Goal: Check status: Check status

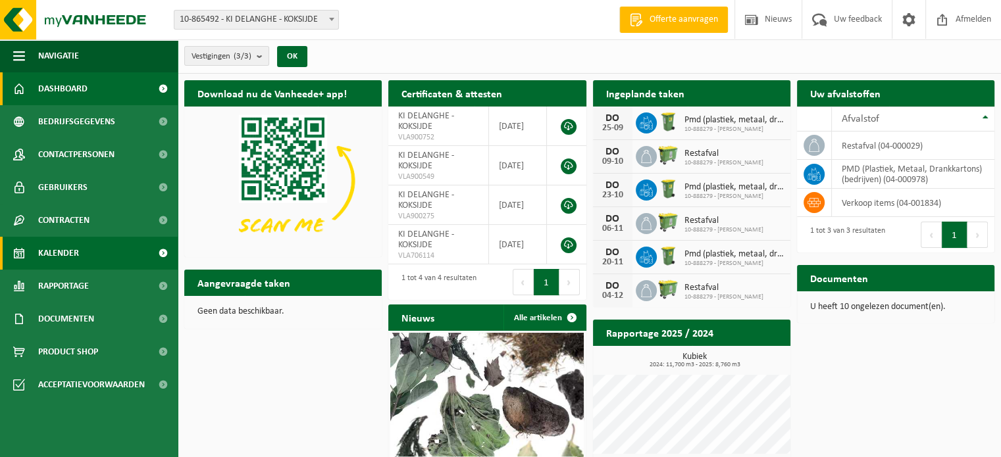
click at [73, 248] on span "Kalender" at bounding box center [58, 253] width 41 height 33
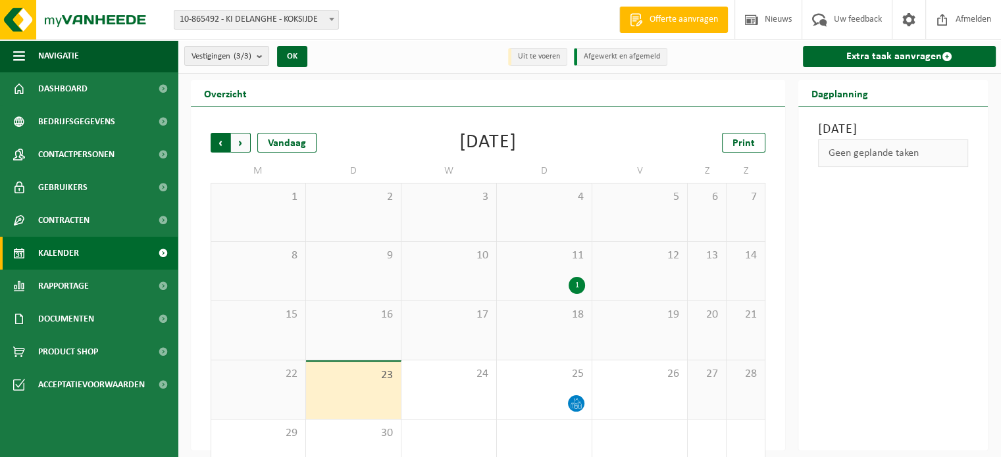
click at [241, 143] on span "Volgende" at bounding box center [241, 143] width 20 height 20
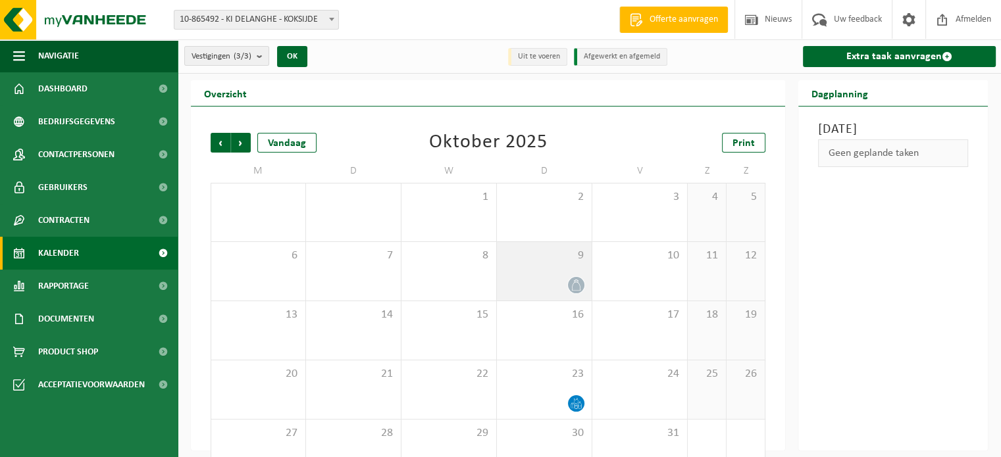
click at [543, 263] on div "9" at bounding box center [544, 271] width 95 height 59
